Goal: Information Seeking & Learning: Learn about a topic

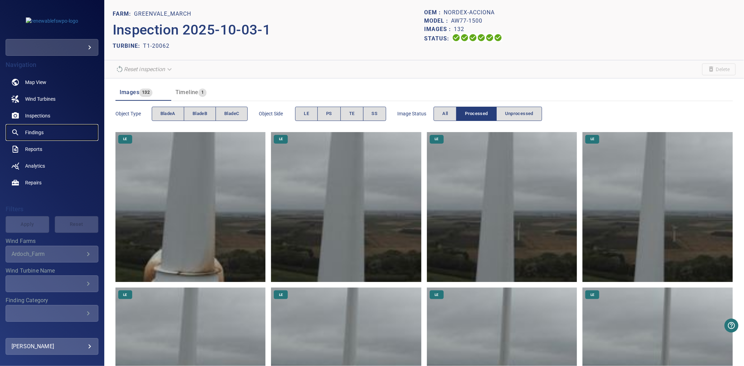
click at [30, 126] on link "Findings" at bounding box center [52, 132] width 93 height 17
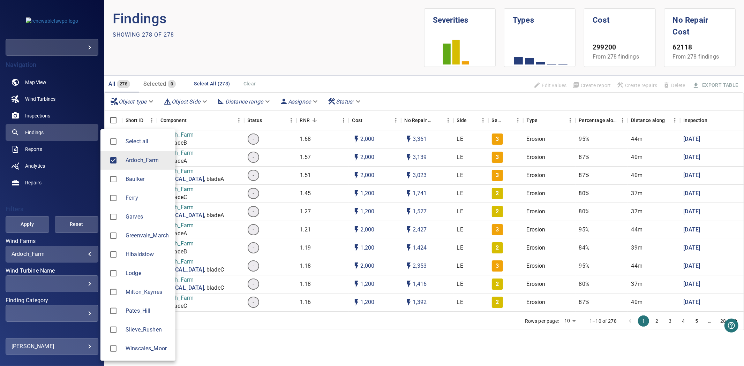
click at [67, 257] on body "**********" at bounding box center [372, 183] width 744 height 366
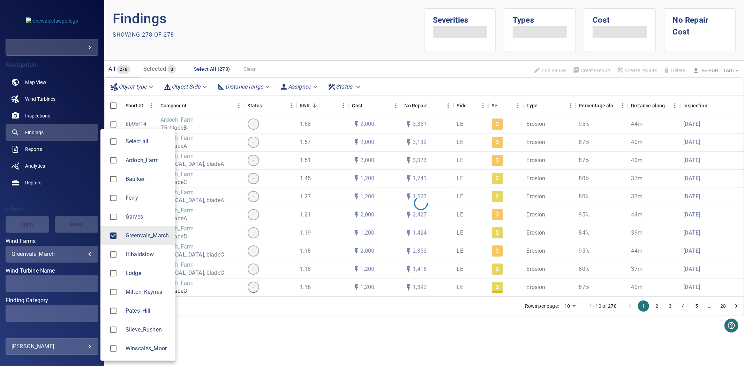
type input "**********"
click at [27, 224] on div at bounding box center [372, 183] width 744 height 366
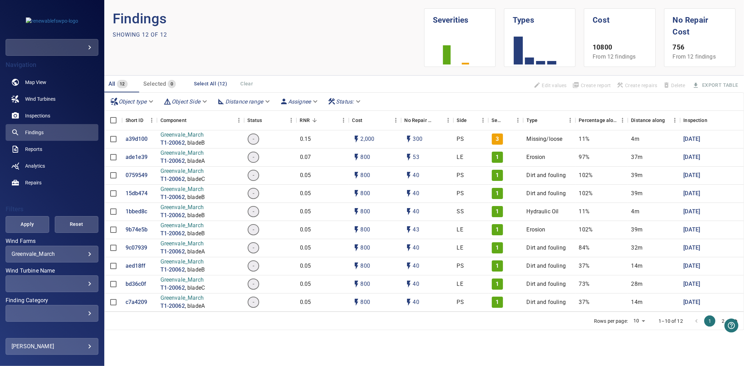
drag, startPoint x: 57, startPoint y: 292, endPoint x: 60, endPoint y: 282, distance: 11.0
click at [57, 292] on div "**********" at bounding box center [52, 298] width 93 height 119
click at [60, 282] on div "​" at bounding box center [52, 284] width 81 height 7
type input "**********"
click at [39, 221] on div "Wind Turbine Name" at bounding box center [372, 183] width 744 height 366
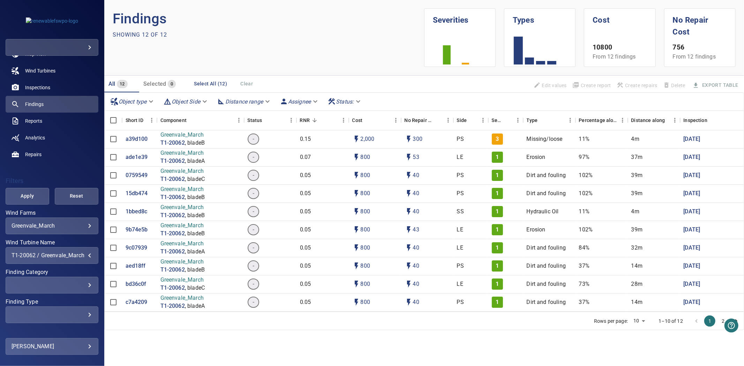
scroll to position [53, 0]
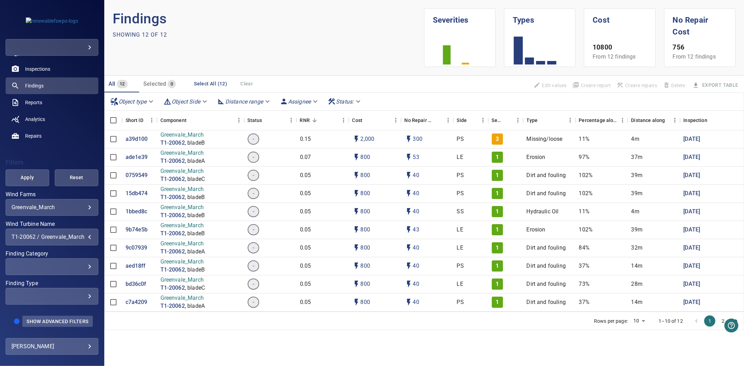
click at [64, 316] on button "Show Advanced Filters" at bounding box center [57, 321] width 70 height 11
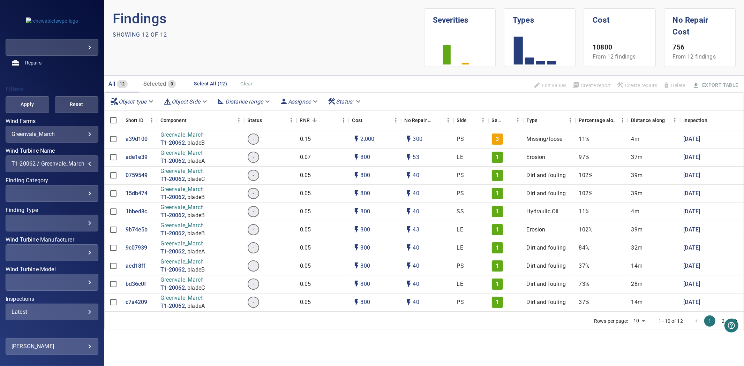
scroll to position [147, 0]
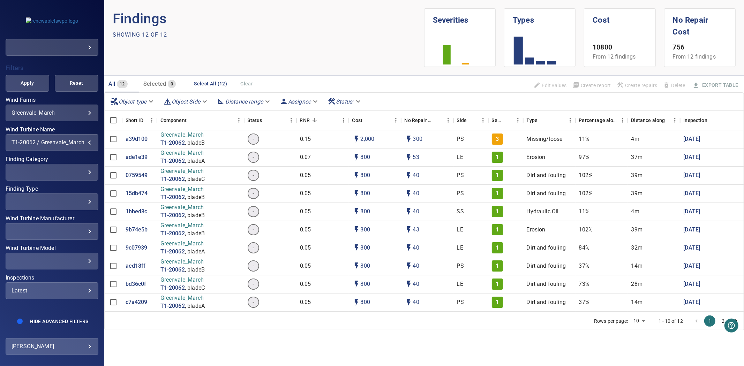
click at [54, 288] on div "Latest" at bounding box center [52, 291] width 81 height 7
type input "****"
click at [35, 72] on div "Inspections" at bounding box center [372, 183] width 744 height 366
click at [28, 79] on span "Apply" at bounding box center [27, 83] width 26 height 9
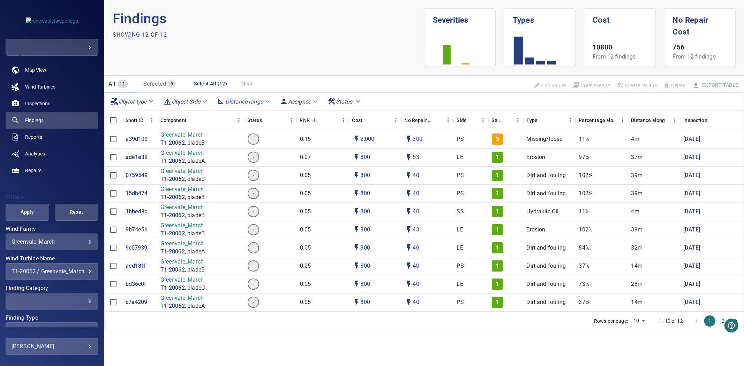
scroll to position [0, 0]
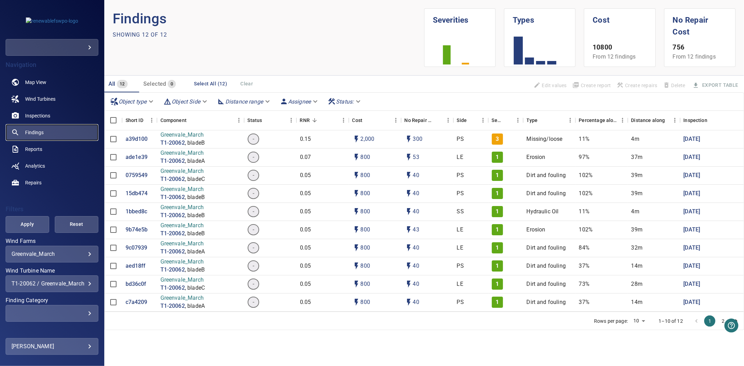
click at [44, 131] on link "Findings" at bounding box center [52, 132] width 93 height 17
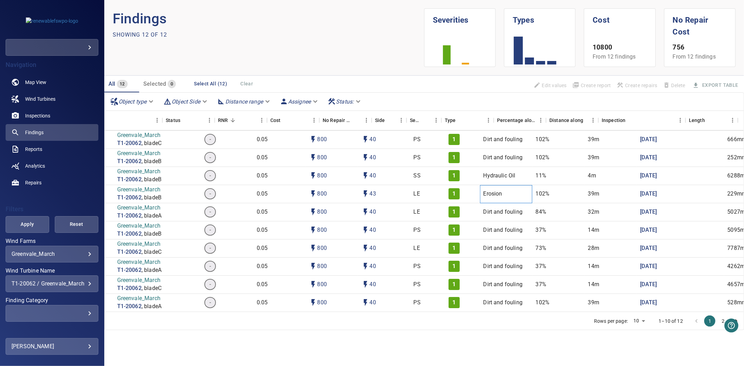
scroll to position [42, 82]
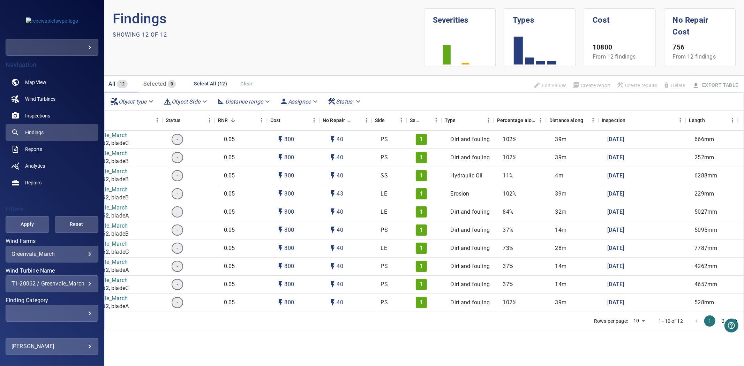
click at [718, 321] on button "2" at bounding box center [723, 321] width 11 height 11
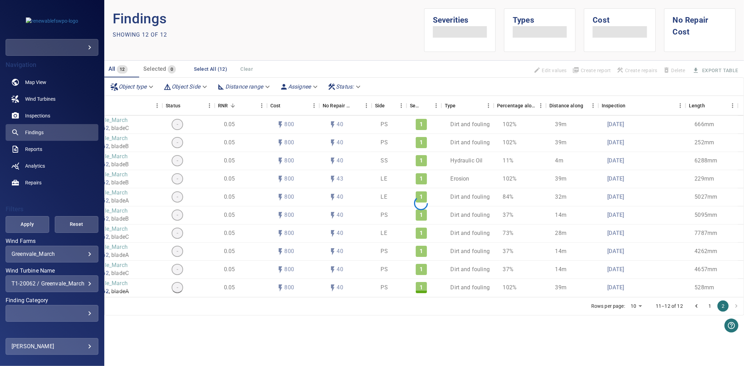
scroll to position [0, 82]
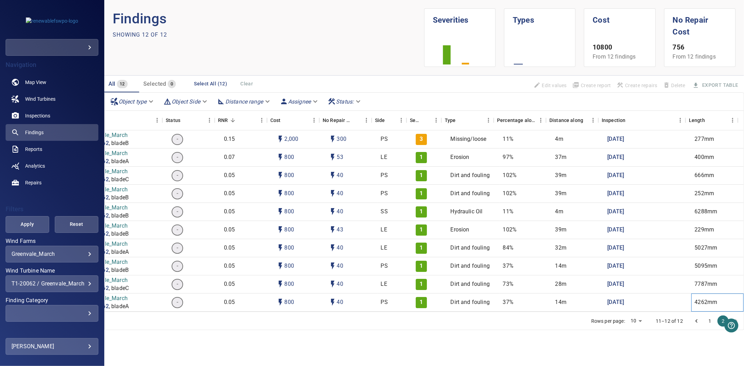
click at [708, 296] on div "4262mm" at bounding box center [718, 303] width 52 height 18
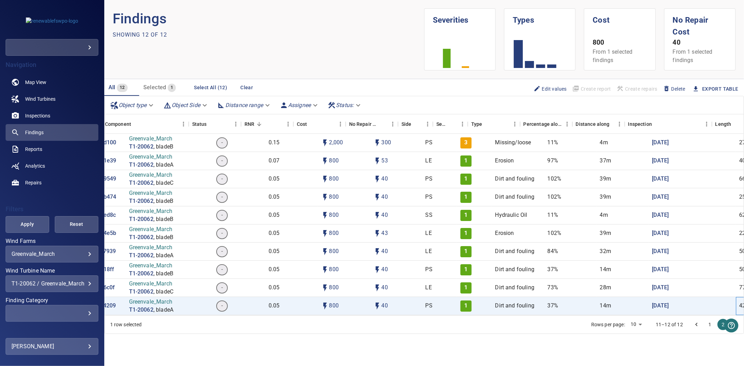
scroll to position [0, 0]
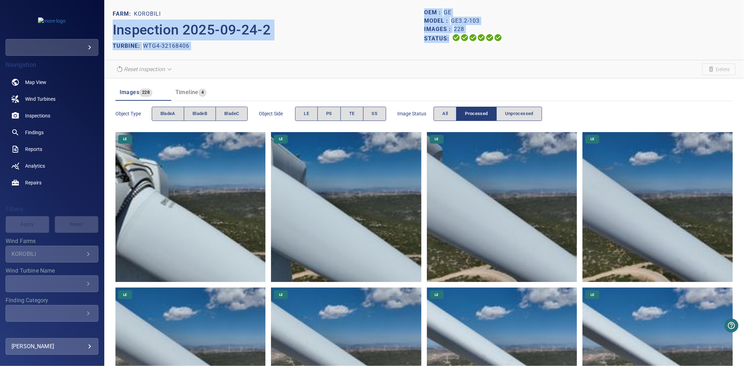
drag, startPoint x: 502, startPoint y: 37, endPoint x: 420, endPoint y: 8, distance: 87.0
click at [420, 8] on header "FARM: KOROBILI Inspection 2025-09-24-2 TURBINE: WTG4-32168406 OEM : GE Model : …" at bounding box center [424, 30] width 640 height 60
click at [380, 42] on div "TURBINE: WTG4-32168406" at bounding box center [269, 45] width 312 height 11
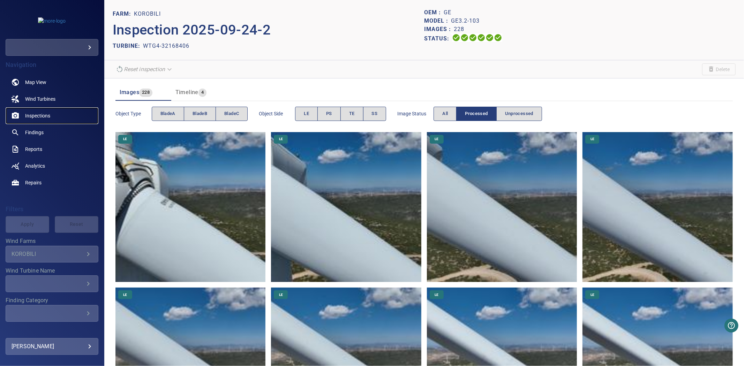
click at [31, 116] on span "Inspections" at bounding box center [37, 115] width 25 height 7
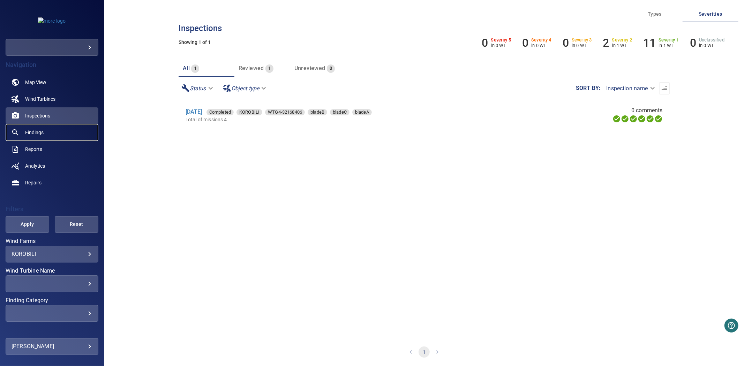
click at [39, 133] on span "Findings" at bounding box center [34, 132] width 18 height 7
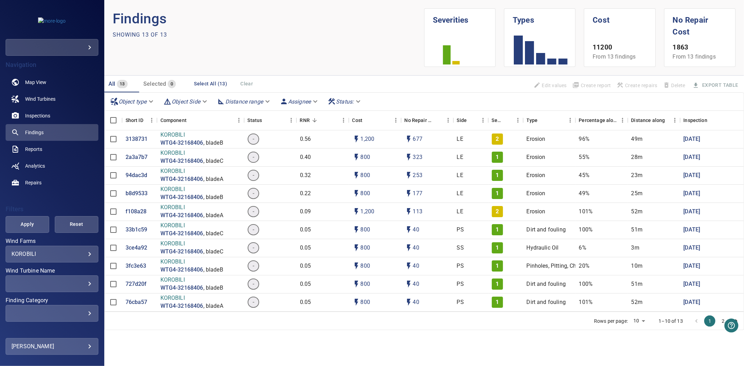
scroll to position [53, 0]
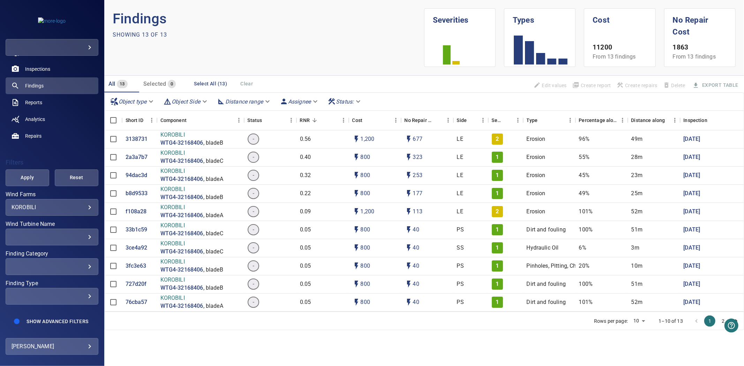
click at [56, 234] on div "​" at bounding box center [52, 237] width 81 height 7
click at [56, 229] on div "Wind Turbine Name" at bounding box center [372, 183] width 744 height 366
click at [64, 234] on div "​" at bounding box center [52, 237] width 81 height 7
type input "**********"
drag, startPoint x: 33, startPoint y: 74, endPoint x: 35, endPoint y: 78, distance: 4.2
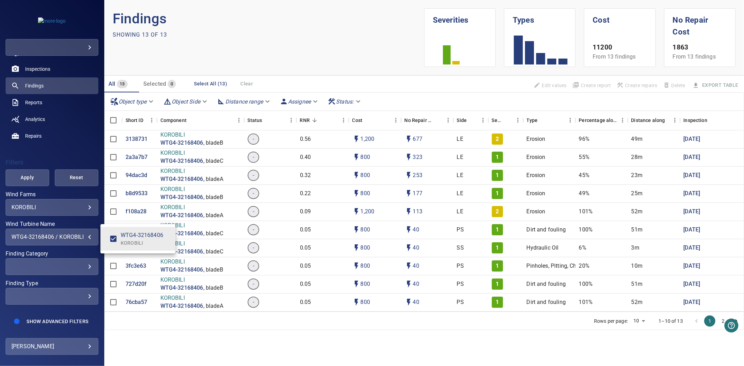
click at [34, 76] on div "Wind Turbine Name" at bounding box center [372, 183] width 744 height 366
click at [70, 268] on div "​ ​" at bounding box center [52, 267] width 93 height 17
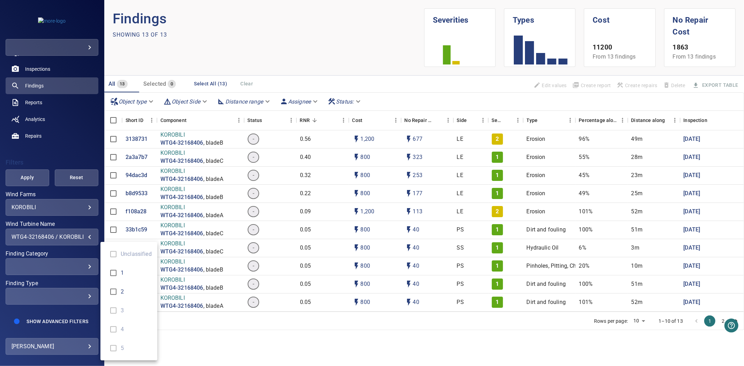
click at [69, 264] on div "Finding Category" at bounding box center [372, 183] width 744 height 366
click at [71, 263] on div "​" at bounding box center [52, 266] width 81 height 7
type input "*"
click at [28, 143] on div "Finding Category" at bounding box center [372, 183] width 744 height 366
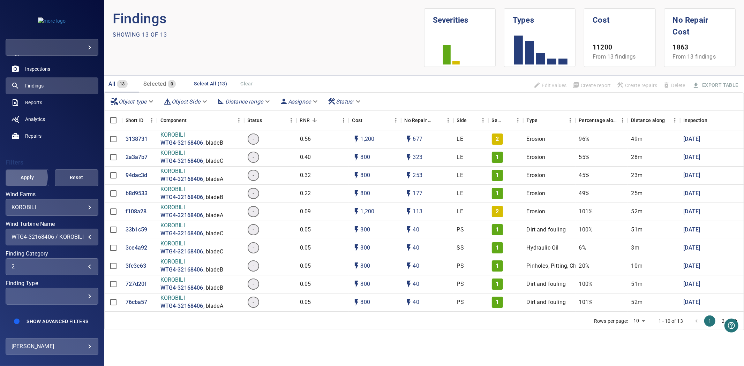
click at [22, 173] on span "Apply" at bounding box center [27, 177] width 26 height 9
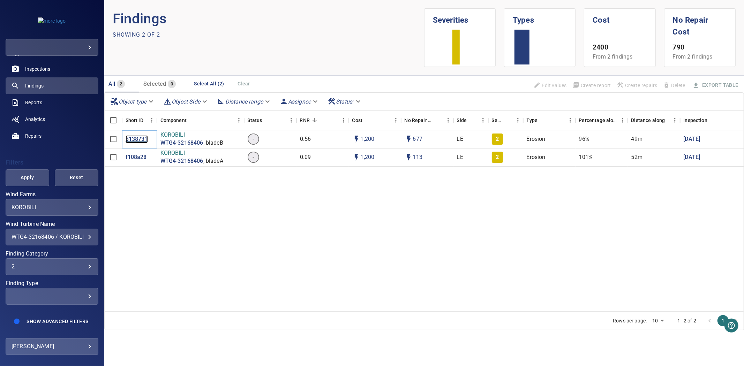
drag, startPoint x: 127, startPoint y: 135, endPoint x: 127, endPoint y: 139, distance: 4.2
click at [67, 263] on div "2" at bounding box center [52, 266] width 81 height 7
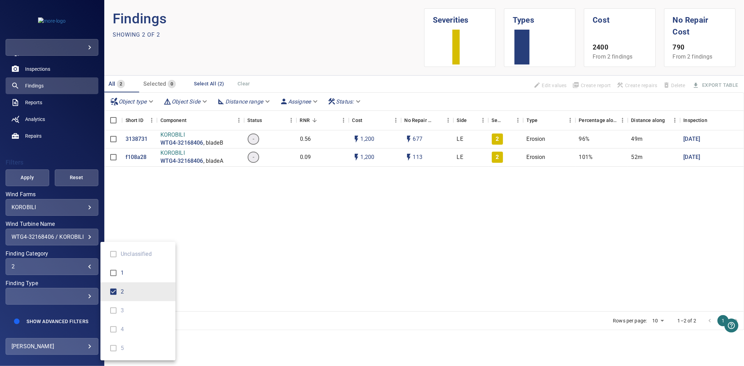
drag, startPoint x: 138, startPoint y: 138, endPoint x: 133, endPoint y: 138, distance: 5.2
drag, startPoint x: 133, startPoint y: 138, endPoint x: 342, endPoint y: 217, distance: 224.2
click at [342, 217] on div "Finding Category" at bounding box center [372, 183] width 744 height 366
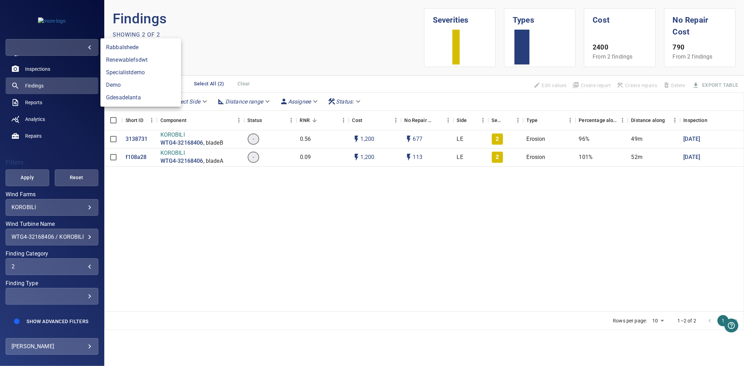
click at [83, 43] on body "**********" at bounding box center [372, 183] width 744 height 366
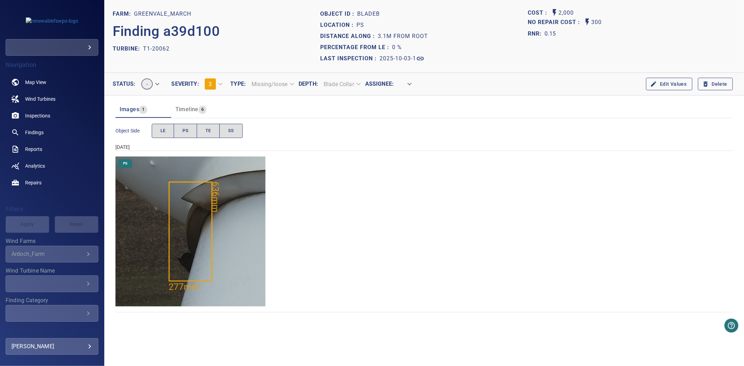
click at [192, 110] on span "Timeline" at bounding box center [187, 109] width 23 height 7
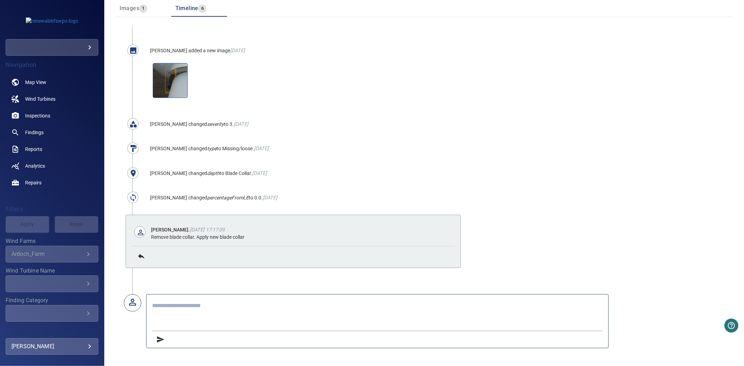
scroll to position [23, 0]
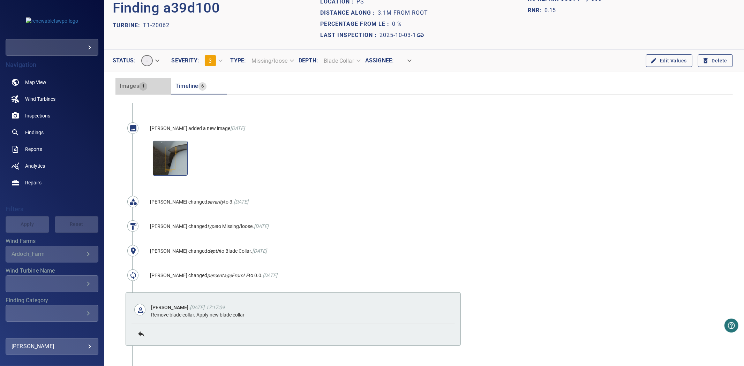
click at [126, 88] on span "Images" at bounding box center [130, 86] width 20 height 7
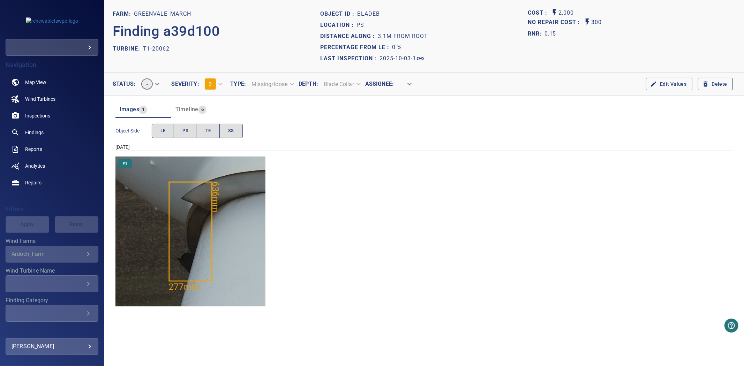
click at [253, 224] on img "Greenvale_March/T1-20062/2025-10-03-1/2025-10-03-1/image65wp71.jpg" at bounding box center [191, 232] width 150 height 150
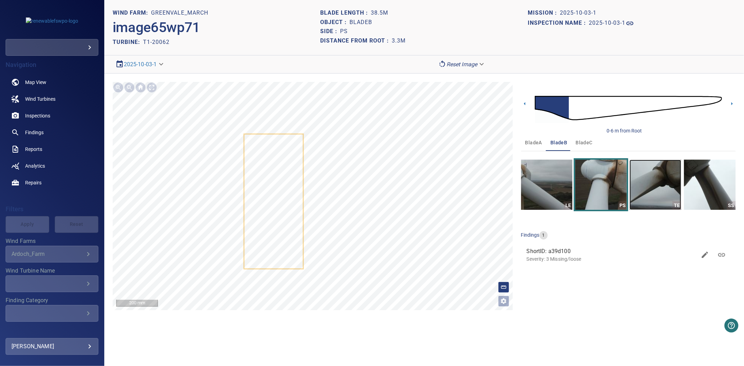
click at [653, 186] on img "button" at bounding box center [656, 185] width 52 height 50
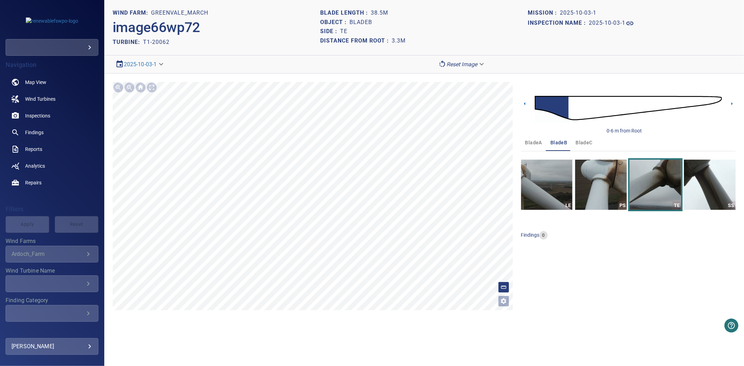
click at [744, 182] on div "**********" at bounding box center [424, 196] width 640 height 245
click at [720, 182] on img "button" at bounding box center [710, 185] width 52 height 50
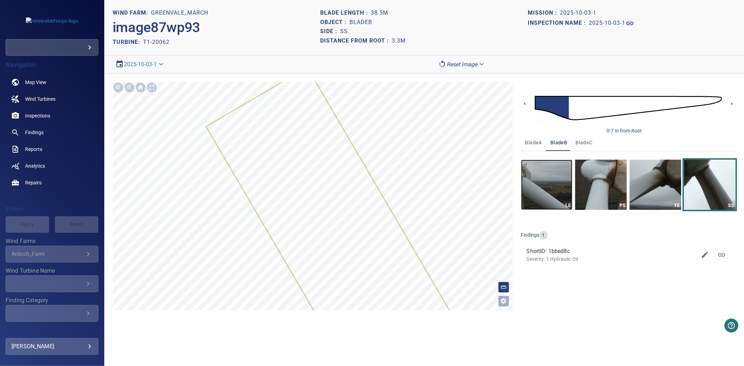
click at [555, 190] on img "button" at bounding box center [547, 185] width 52 height 50
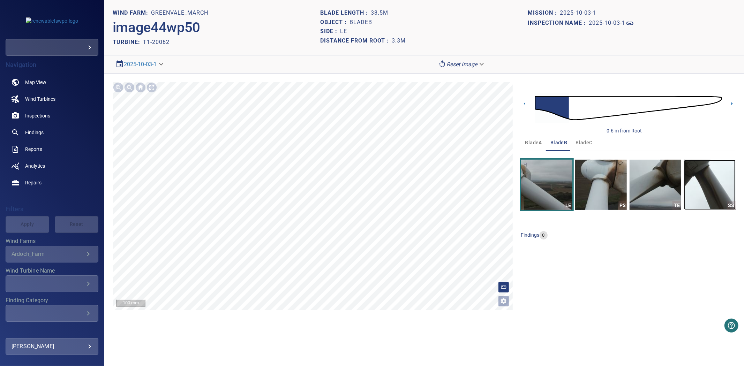
click at [706, 186] on img "button" at bounding box center [710, 185] width 52 height 50
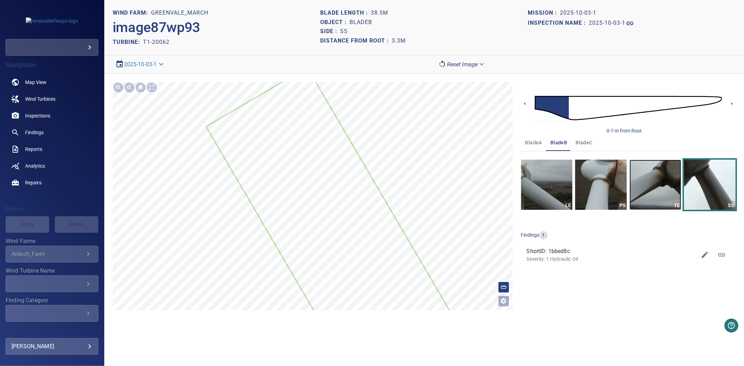
drag, startPoint x: 632, startPoint y: 194, endPoint x: 636, endPoint y: 194, distance: 4.2
click at [633, 194] on img "button" at bounding box center [656, 185] width 52 height 50
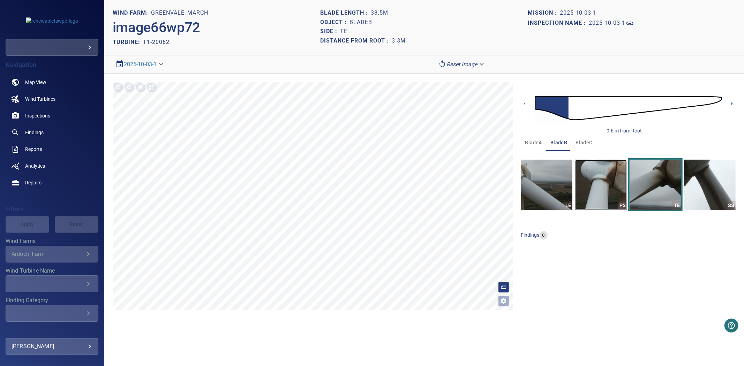
click at [587, 169] on img "button" at bounding box center [601, 185] width 52 height 50
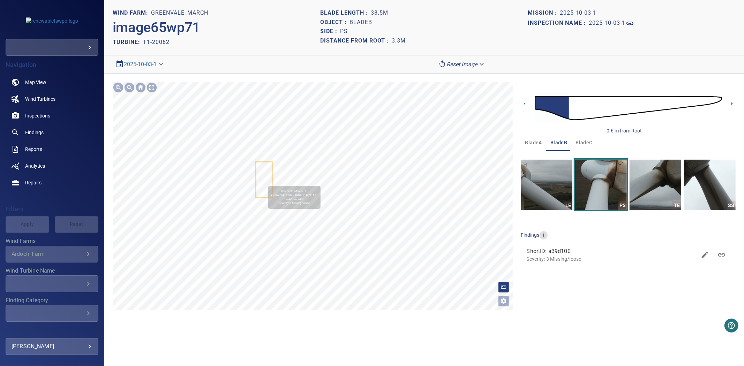
click at [266, 183] on icon at bounding box center [263, 180] width 15 height 35
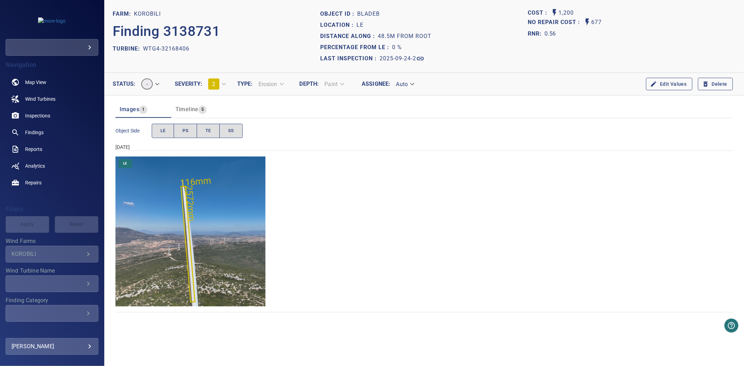
click at [232, 169] on img "KOROBILI/WTG4-32168406/2025-09-24-2/2025-09-24-1/image21wp23.jpg" at bounding box center [191, 232] width 150 height 150
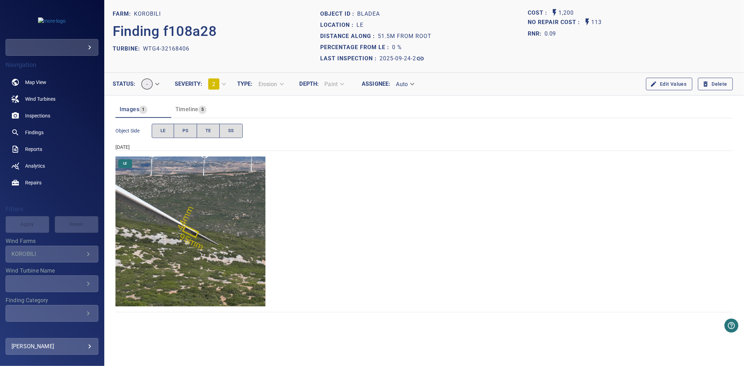
click at [203, 231] on img "KOROBILI/WTG4-32168406/2025-09-24-2/2025-09-24-4/image55wp63.jpg" at bounding box center [191, 232] width 150 height 150
